Goal: Transaction & Acquisition: Purchase product/service

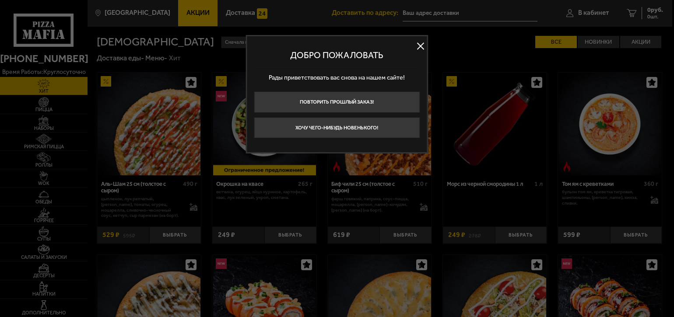
type input "[STREET_ADDRESS]"
click at [420, 50] on button at bounding box center [420, 46] width 13 height 13
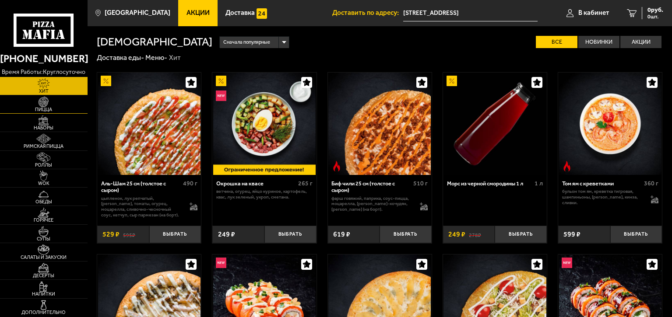
click at [46, 110] on span "Пицца" at bounding box center [44, 109] width 88 height 5
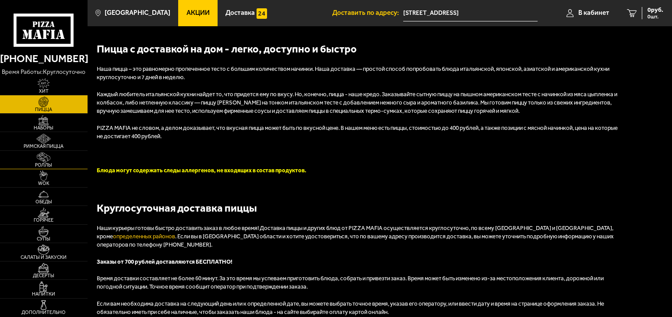
scroll to position [1581, 0]
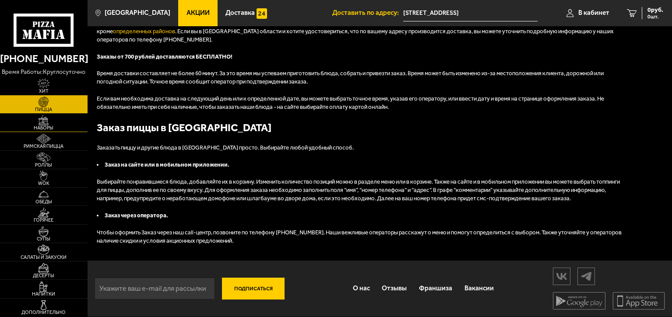
click at [55, 128] on span "Наборы" at bounding box center [44, 128] width 88 height 5
